Goal: Information Seeking & Learning: Learn about a topic

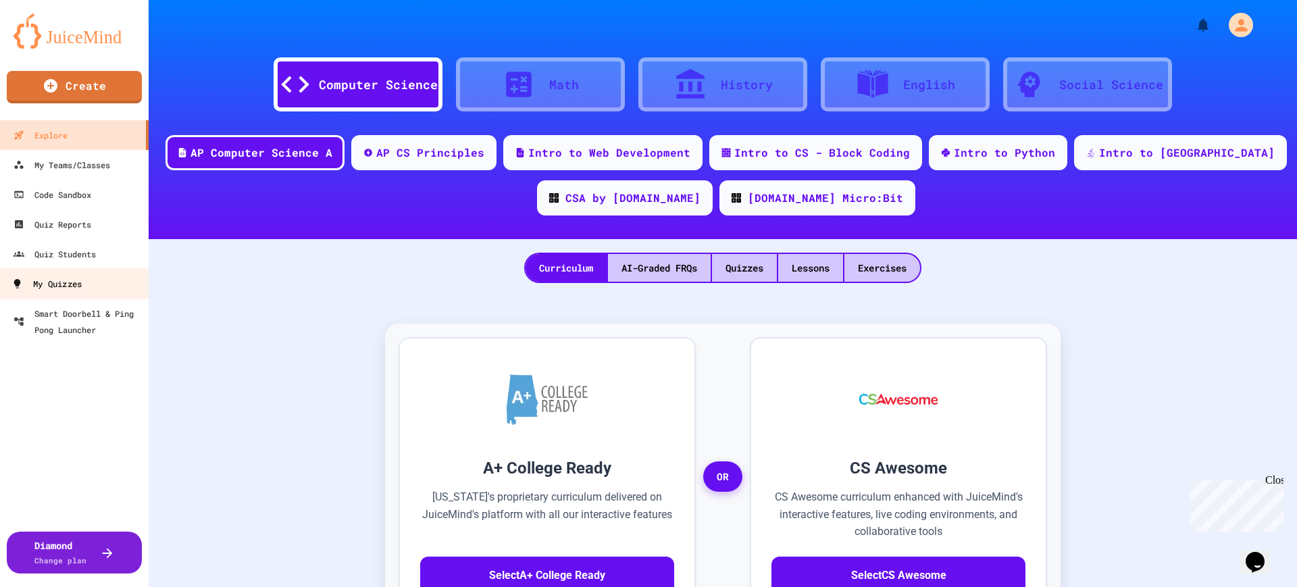
click at [32, 290] on div "My Quizzes" at bounding box center [46, 284] width 70 height 17
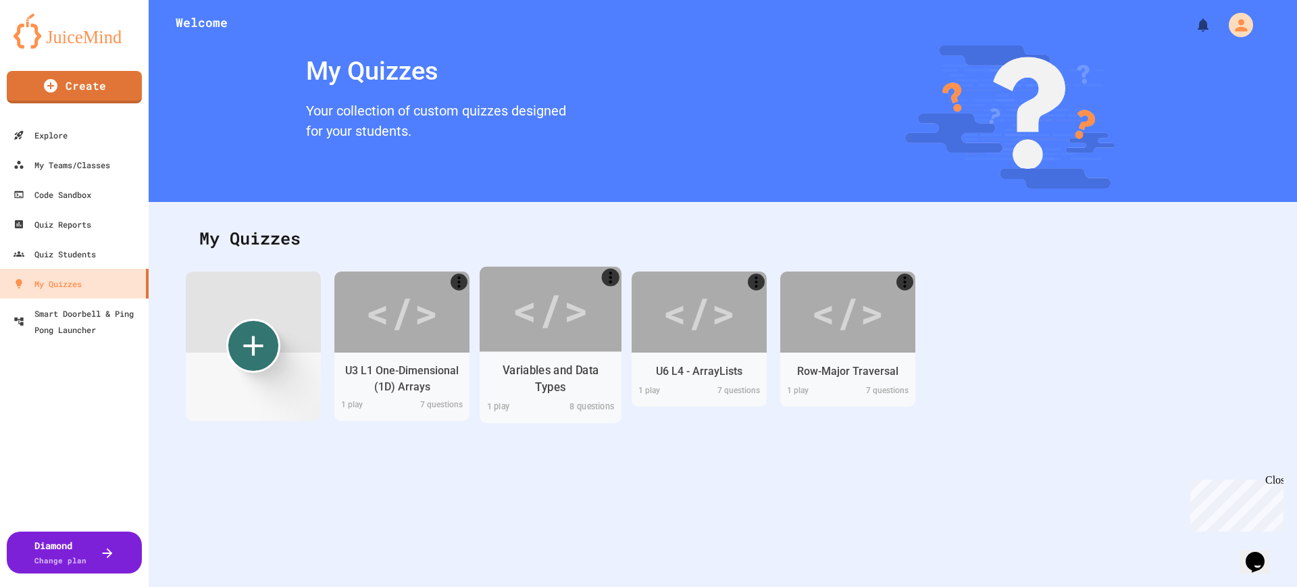
click at [547, 338] on div "</>" at bounding box center [550, 309] width 76 height 64
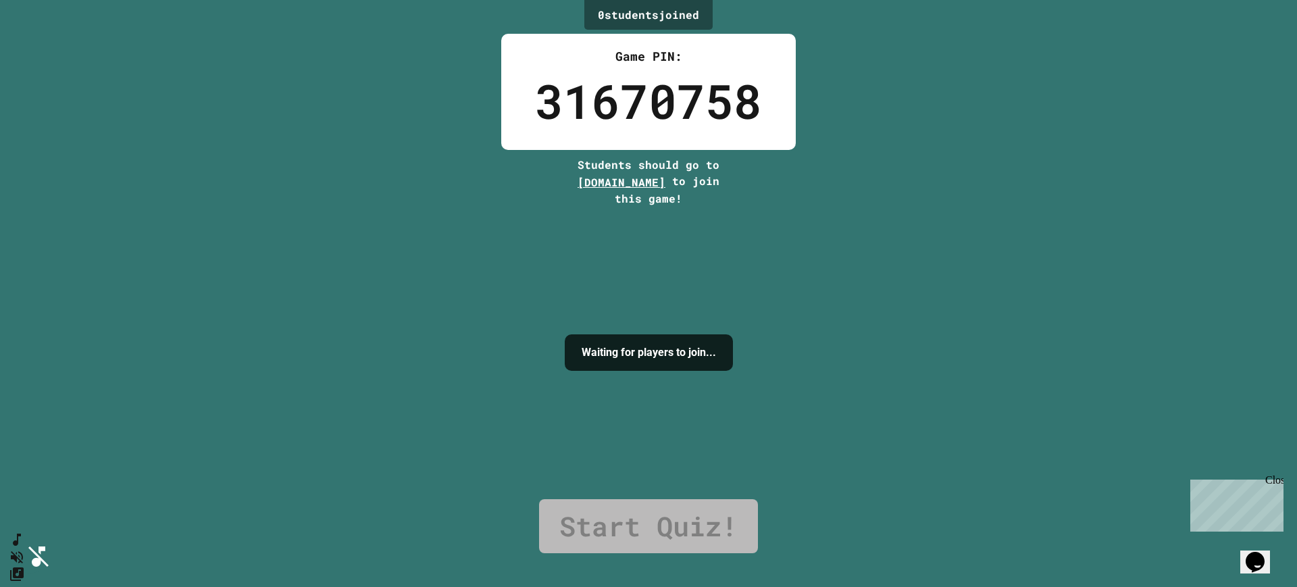
click at [23, 546] on icon "SpeedDial basic example" at bounding box center [14, 536] width 19 height 19
click at [22, 545] on icon "SpeedDial basic example" at bounding box center [15, 537] width 20 height 20
click at [22, 569] on icon "Change Music" at bounding box center [14, 577] width 16 height 16
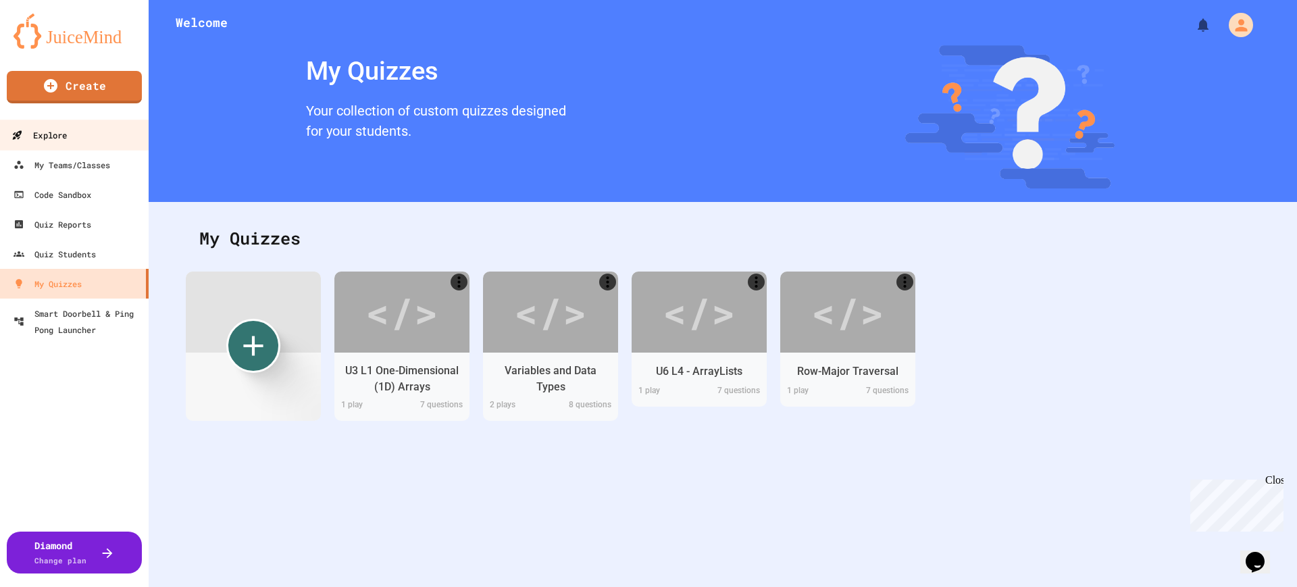
click at [61, 130] on div "Explore" at bounding box center [38, 135] width 55 height 17
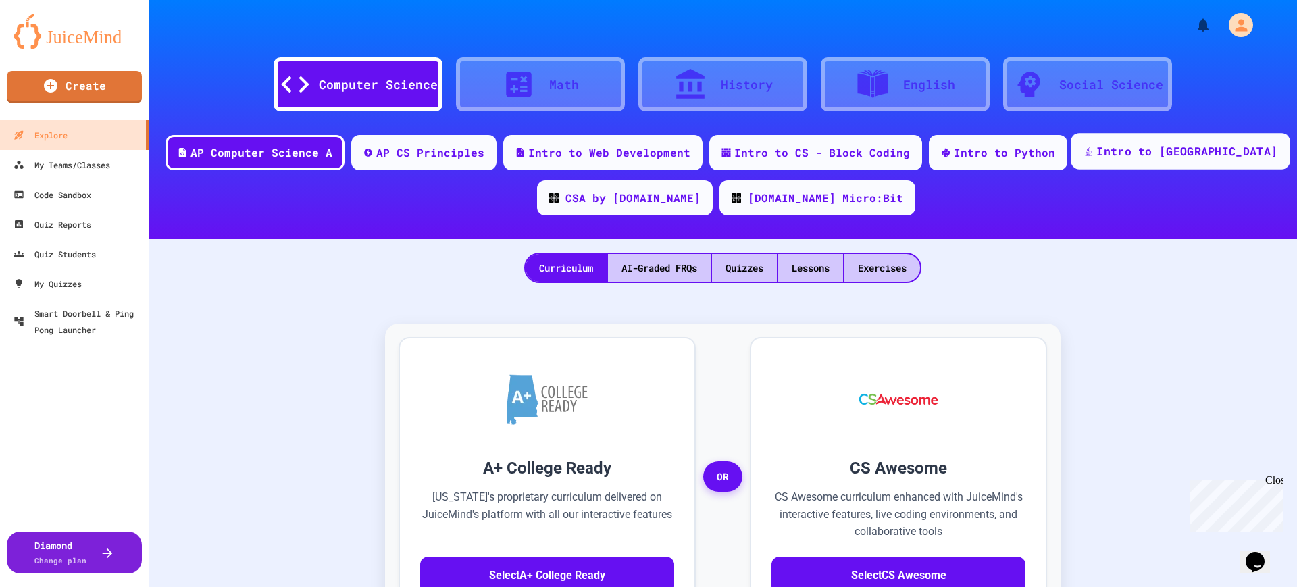
click at [1163, 140] on div "Intro to [GEOGRAPHIC_DATA]" at bounding box center [1179, 151] width 219 height 36
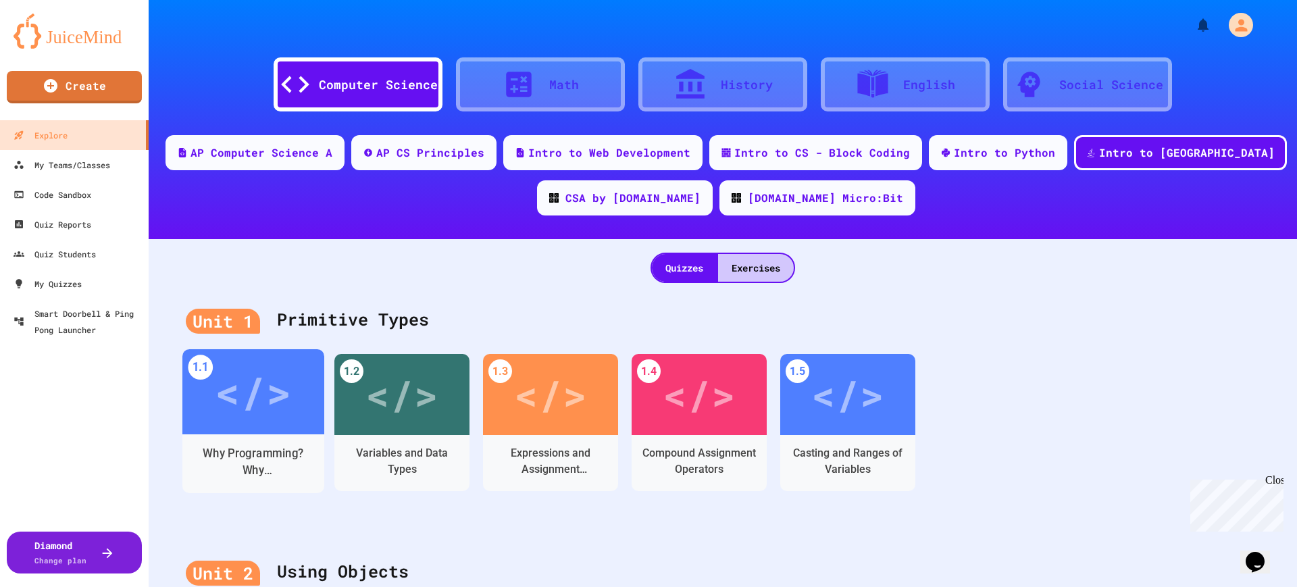
click at [238, 409] on div "</>" at bounding box center [253, 392] width 76 height 64
